Goal: Answer question/provide support

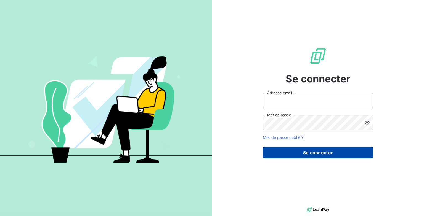
type input "[EMAIL_ADDRESS][DOMAIN_NAME]"
click at [299, 149] on button "Se connecter" at bounding box center [318, 153] width 110 height 12
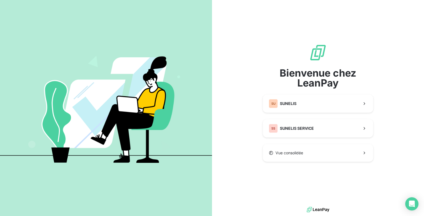
click at [296, 140] on div "Bienvenue chez LeanPay SU SUNELIS SS SUNELIS SERVICE Vue consolidée" at bounding box center [318, 103] width 110 height 118
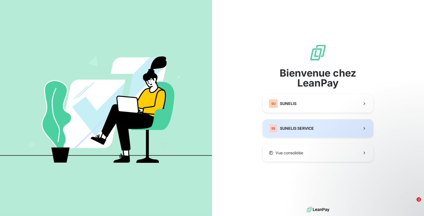
click at [285, 129] on span "SUNELIS SERVICE" at bounding box center [297, 129] width 34 height 6
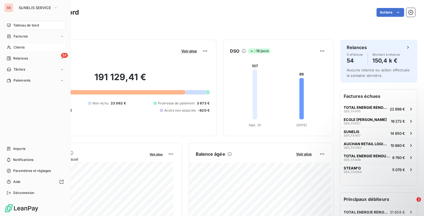
click at [9, 47] on icon at bounding box center [9, 48] width 4 height 4
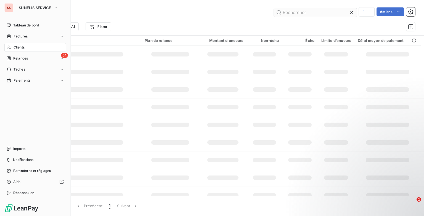
click at [293, 10] on input "text" at bounding box center [315, 12] width 83 height 9
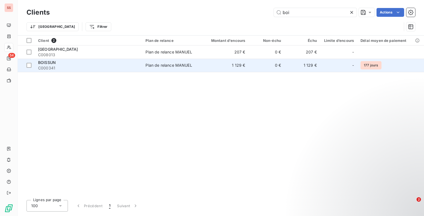
type input "boi"
click at [99, 68] on span "C000341" at bounding box center [88, 68] width 101 height 6
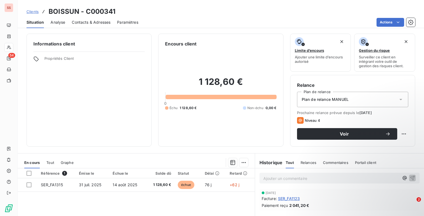
click at [290, 179] on p "Ajouter un commentaire ﻿" at bounding box center [331, 178] width 136 height 7
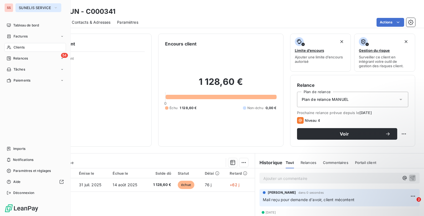
click at [15, 10] on button "SUNELIS SERVICE" at bounding box center [38, 7] width 46 height 9
